Goal: Task Accomplishment & Management: Manage account settings

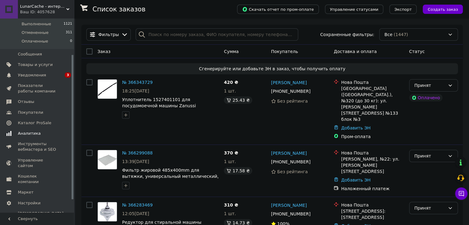
scroll to position [65, 0]
click at [42, 132] on span "Аналитика" at bounding box center [37, 134] width 39 height 6
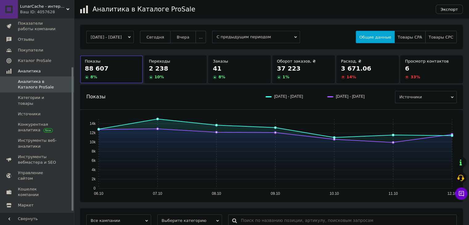
click at [151, 35] on button "Сегодня" at bounding box center [155, 37] width 31 height 12
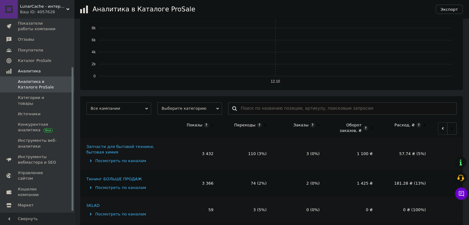
scroll to position [176, 0]
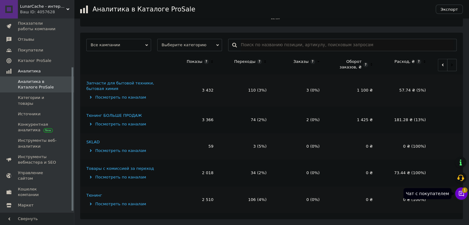
drag, startPoint x: 462, startPoint y: 197, endPoint x: 456, endPoint y: 194, distance: 6.2
click at [462, 197] on button "Чат с покупателем 1" at bounding box center [462, 194] width 12 height 12
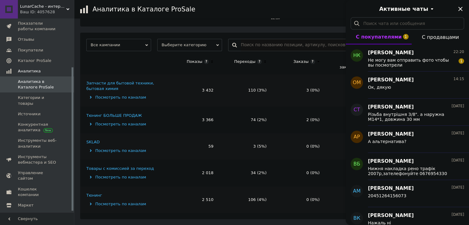
click at [408, 44] on button "С покупателями 1" at bounding box center [379, 37] width 66 height 15
click at [409, 58] on span "Не могу вам отправить фото чтобы вы посмотрели" at bounding box center [412, 63] width 88 height 10
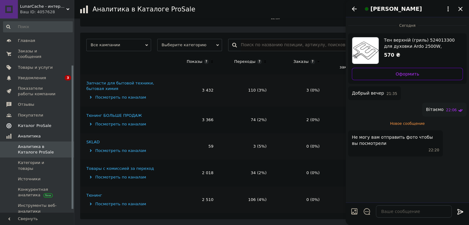
scroll to position [0, 0]
click at [64, 48] on link "Заказы и сообщения 0 0" at bounding box center [38, 54] width 76 height 16
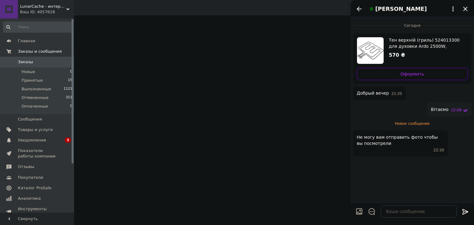
click at [467, 9] on icon "Закрыть" at bounding box center [465, 8] width 7 height 7
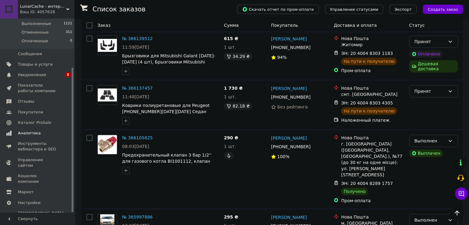
scroll to position [401, 0]
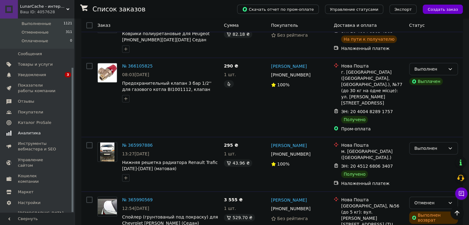
click at [52, 134] on span "Аналитика" at bounding box center [37, 134] width 39 height 6
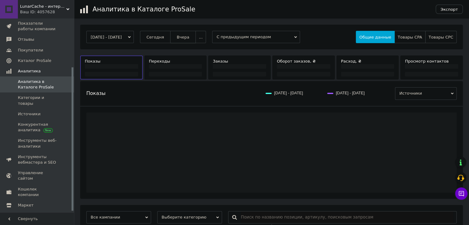
click at [179, 34] on button "Вчера" at bounding box center [183, 37] width 26 height 12
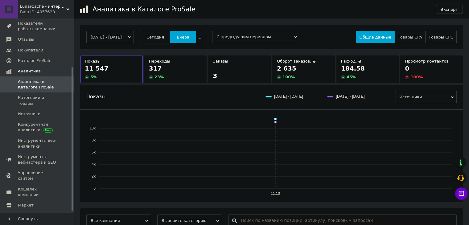
click at [164, 35] on span "Сегодня" at bounding box center [156, 37] width 18 height 5
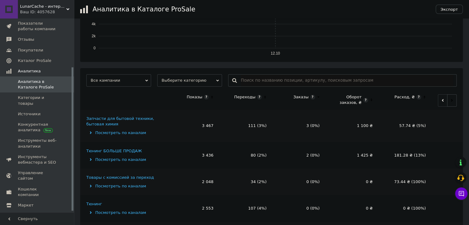
scroll to position [176, 0]
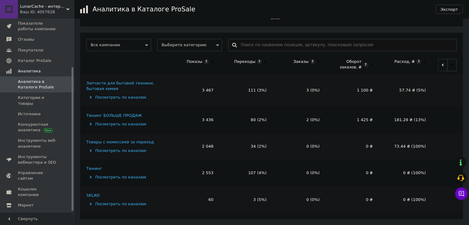
click at [97, 196] on div "SKLAD" at bounding box center [92, 196] width 13 height 6
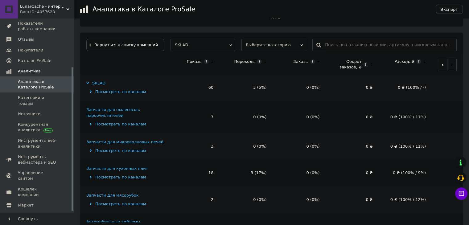
click at [124, 172] on td "Запчасти для кухонных плит Посмотреть по каналам" at bounding box center [123, 173] width 86 height 27
click at [125, 171] on td "Запчасти для кухонных плит Посмотреть по каналам" at bounding box center [123, 173] width 86 height 27
click at [128, 167] on div "Запчасти для кухонных плит" at bounding box center [117, 169] width 62 height 6
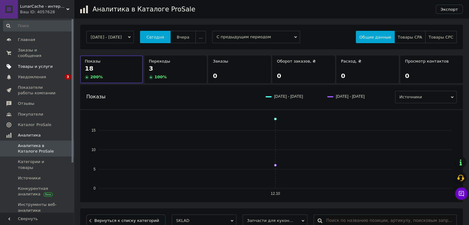
scroll to position [0, 0]
click at [56, 52] on span "Заказы и сообщения" at bounding box center [37, 54] width 39 height 11
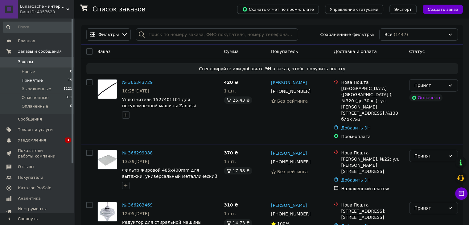
click at [53, 81] on li "Принятые 15" at bounding box center [38, 80] width 76 height 9
